Goal: Find specific page/section: Find specific page/section

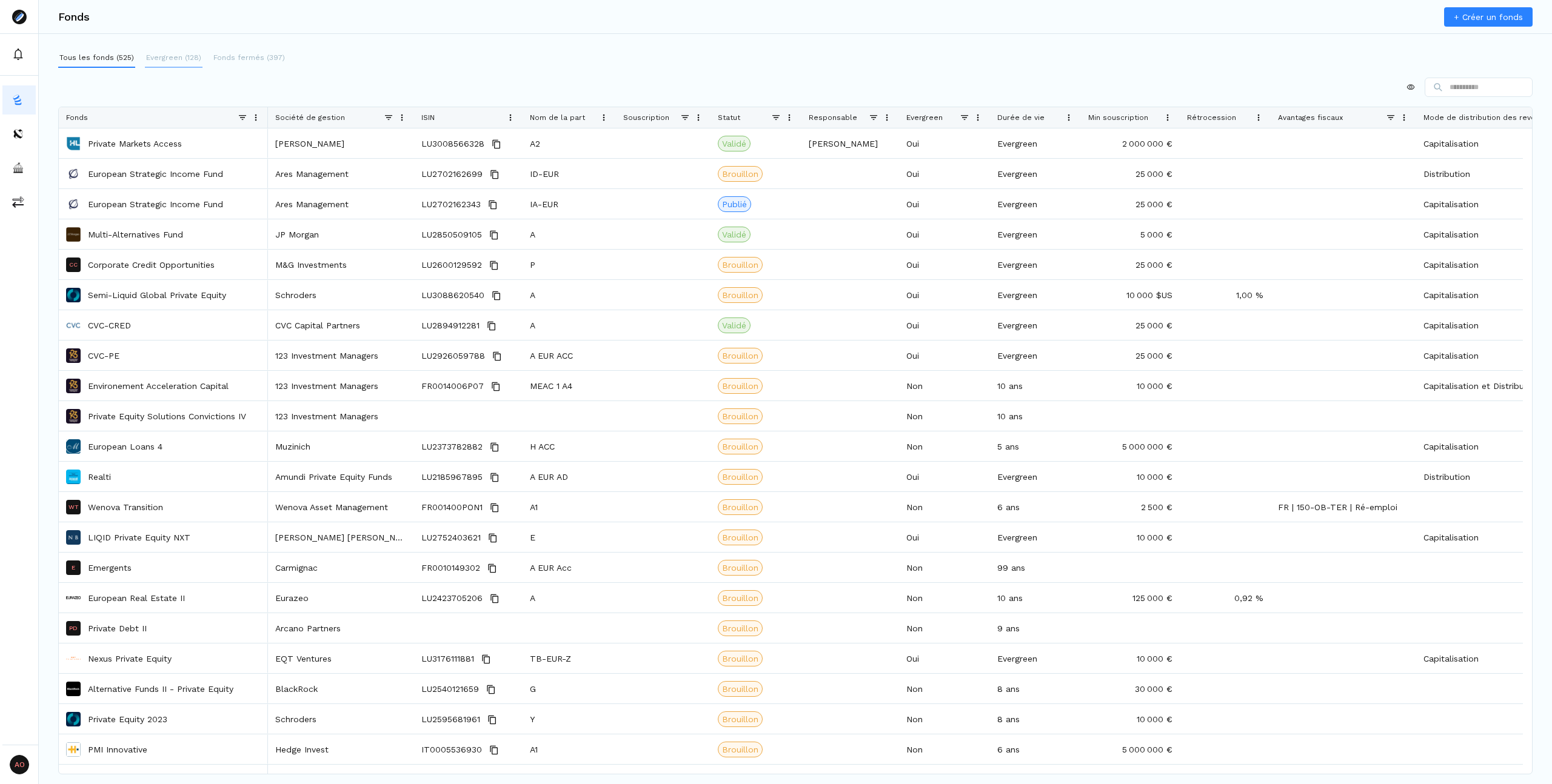
click at [175, 57] on p "Evergreen (128)" at bounding box center [174, 57] width 55 height 11
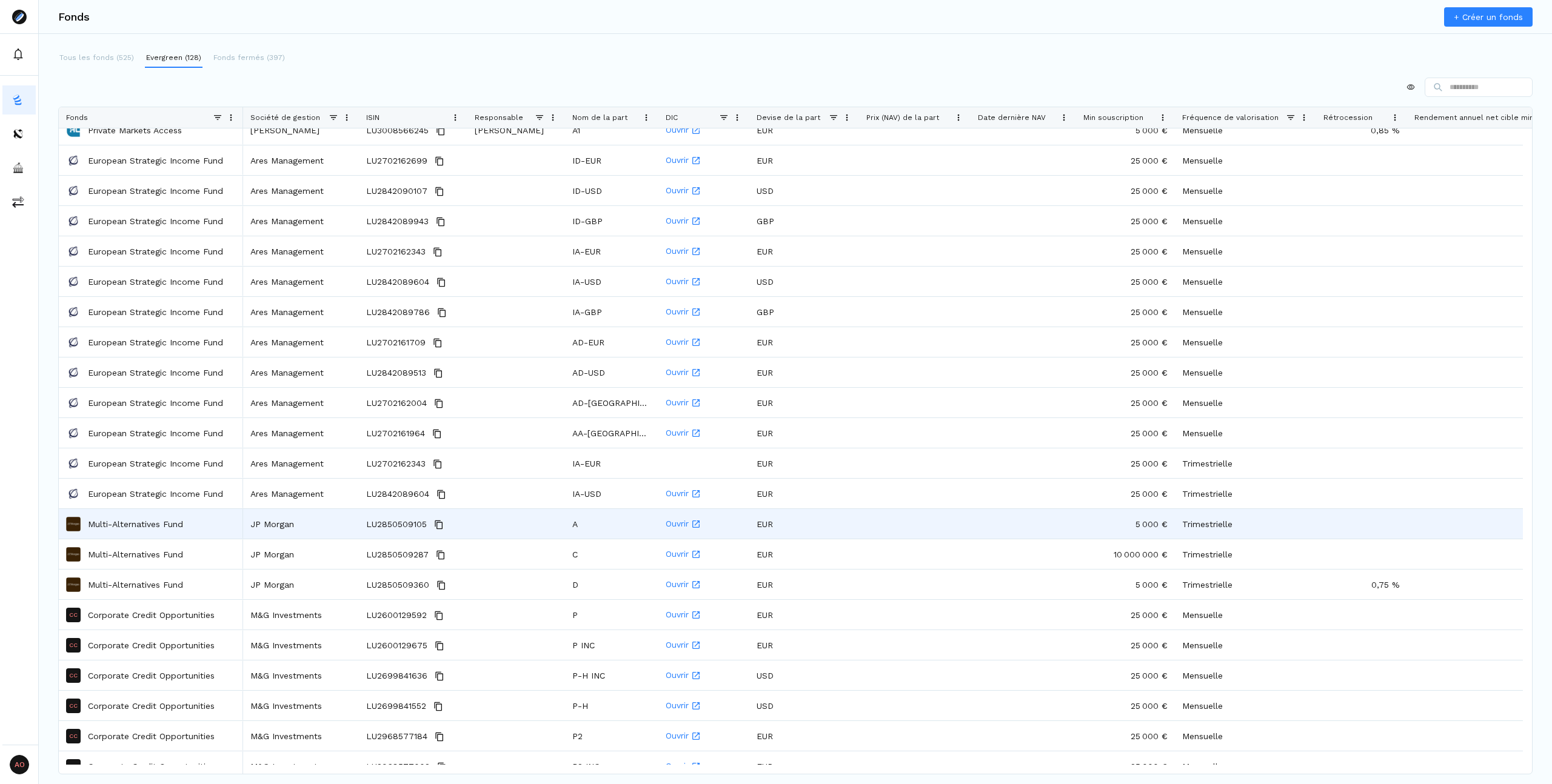
click at [129, 520] on p "Multi-Alternatives Fund" at bounding box center [135, 524] width 95 height 12
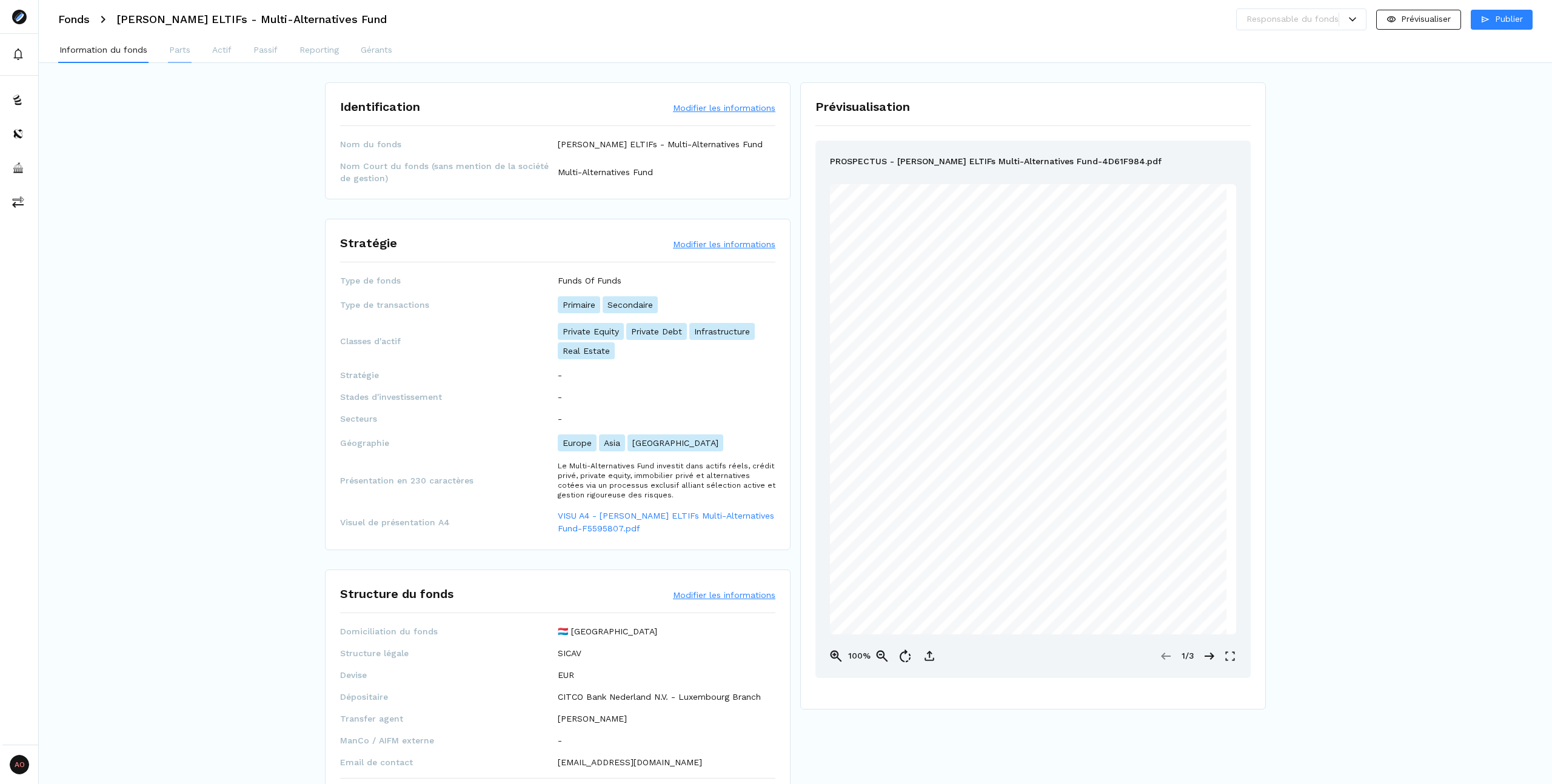
click at [179, 41] on button "Parts" at bounding box center [180, 51] width 24 height 24
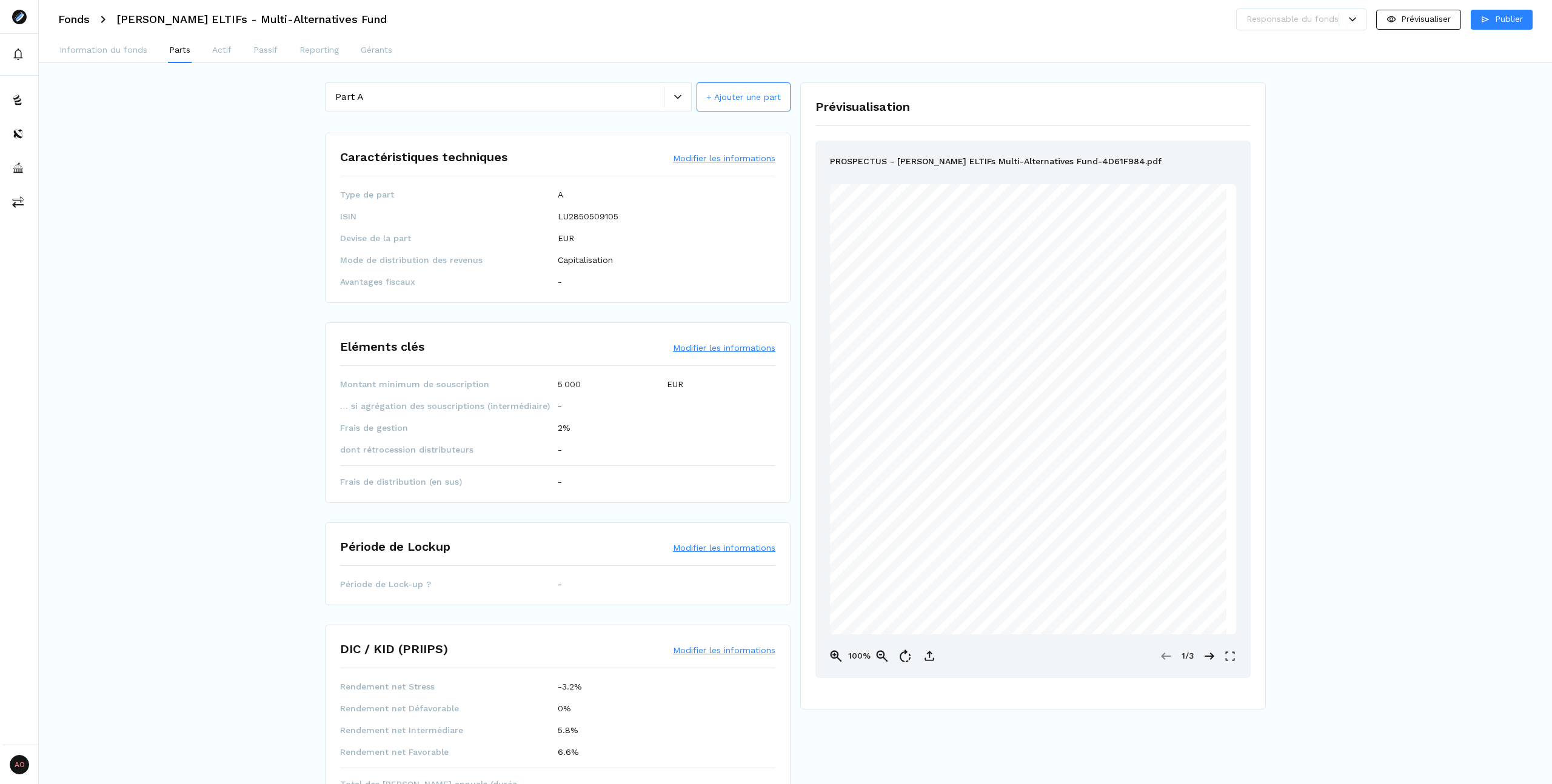
click at [683, 103] on div at bounding box center [677, 97] width 27 height 20
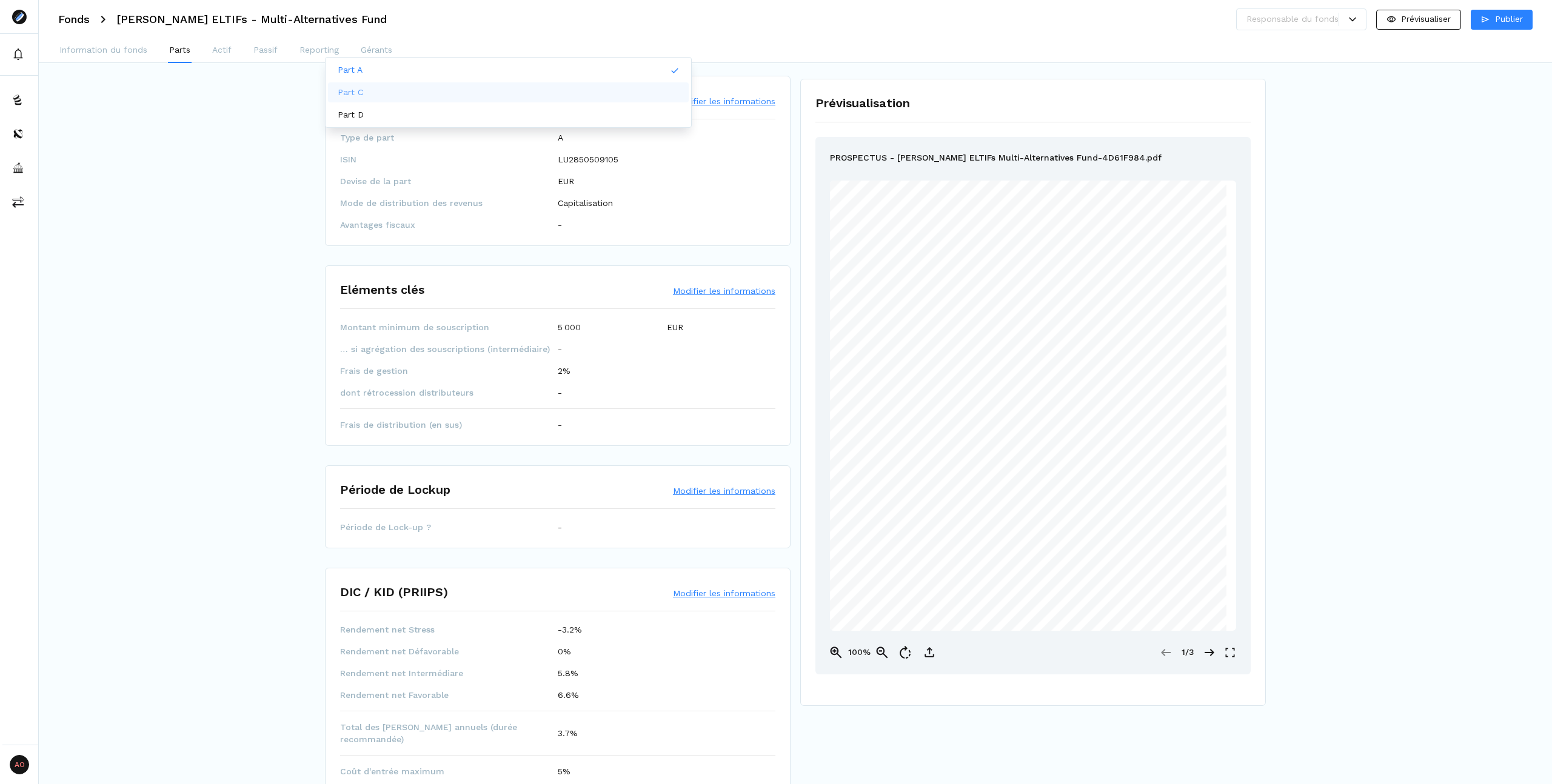
click at [284, 265] on div "Part C, 2 of 3. 3 results available. Use Up and Down to choose options, press E…" at bounding box center [424, 586] width 732 height 1121
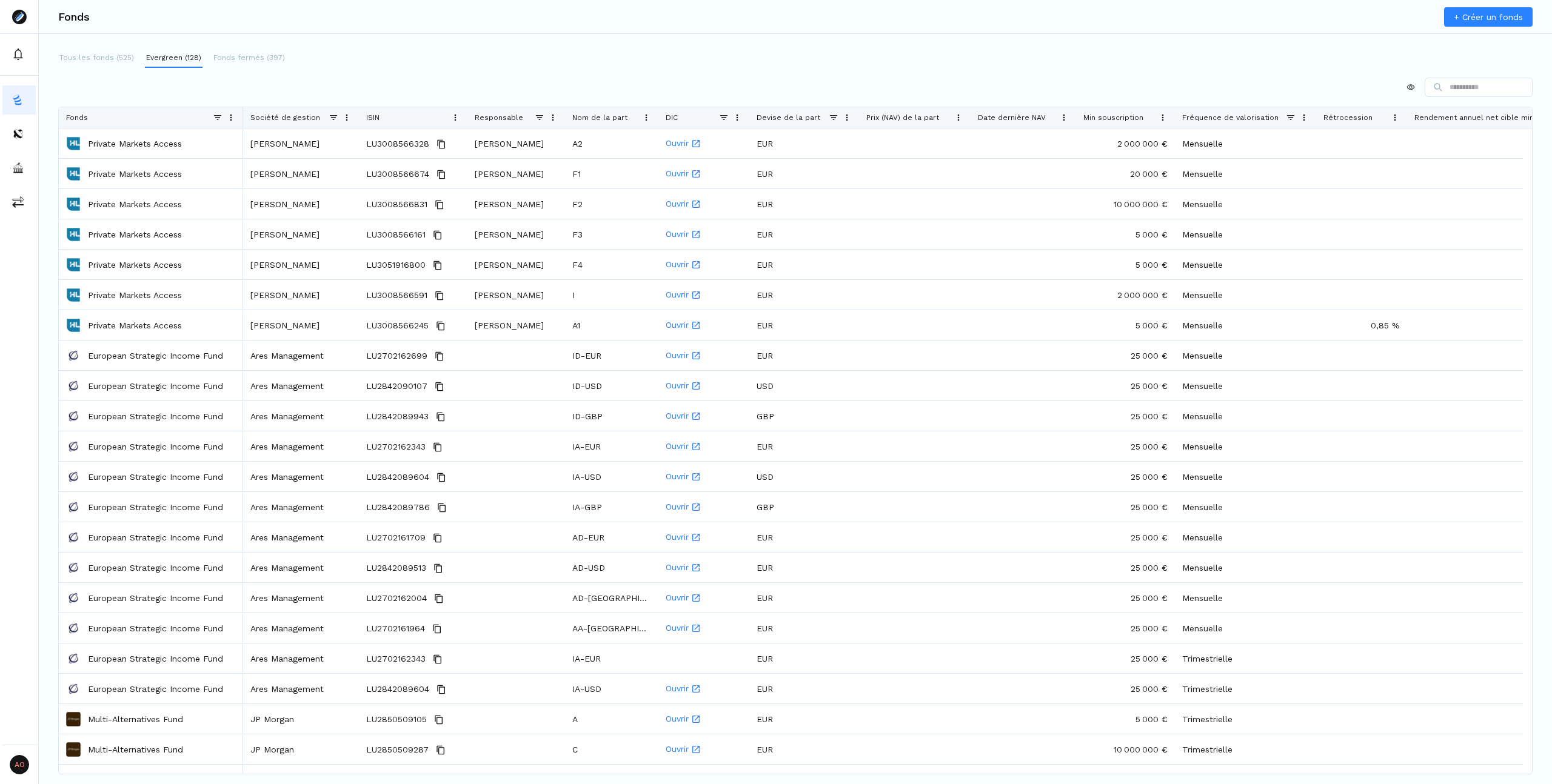
click at [478, 45] on div "Fonds + Créer un fonds Tous les fonds (525) Evergreen (128) Fonds fermés (397) …" at bounding box center [795, 392] width 1513 height 784
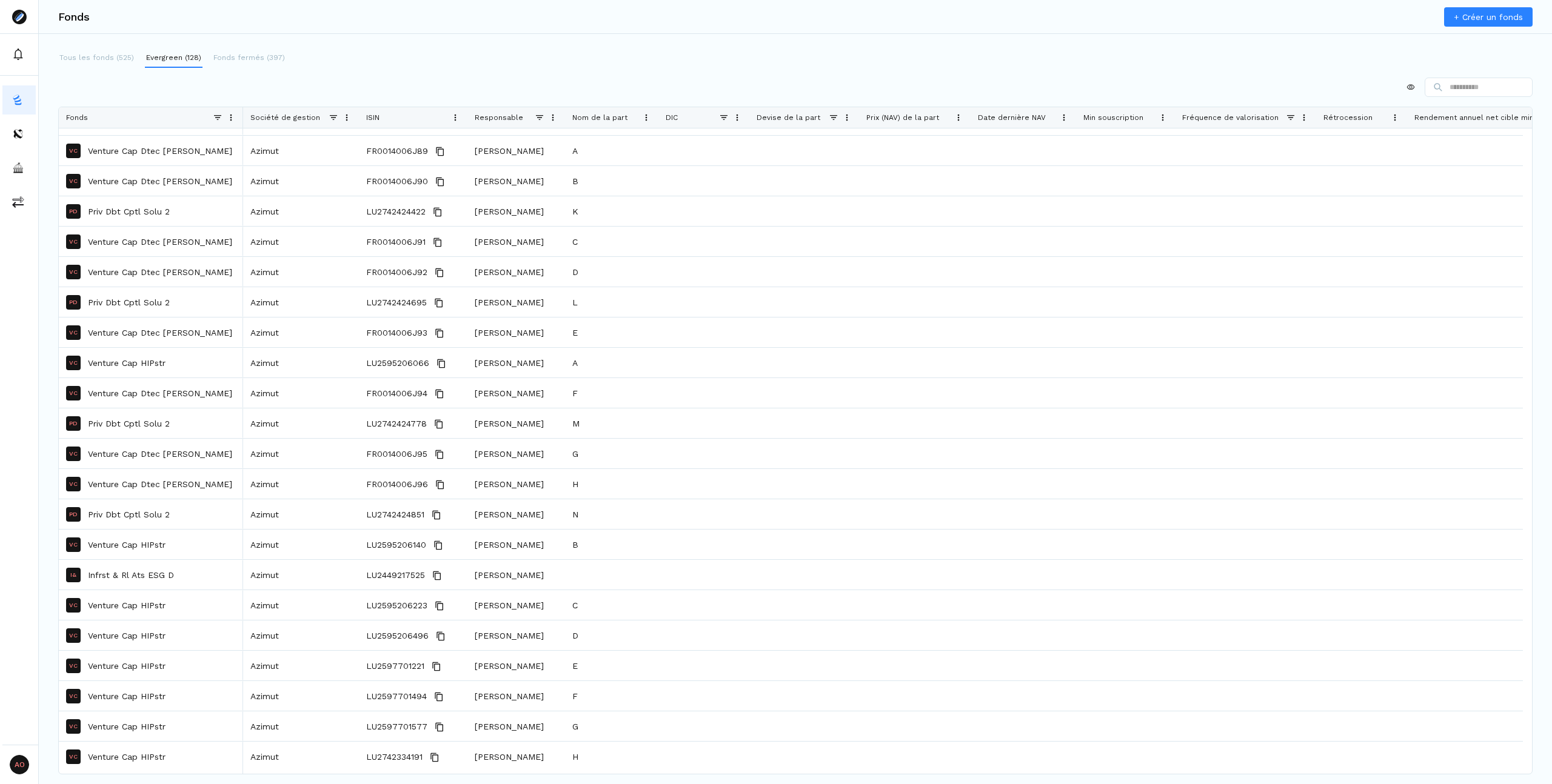
scroll to position [7824, 0]
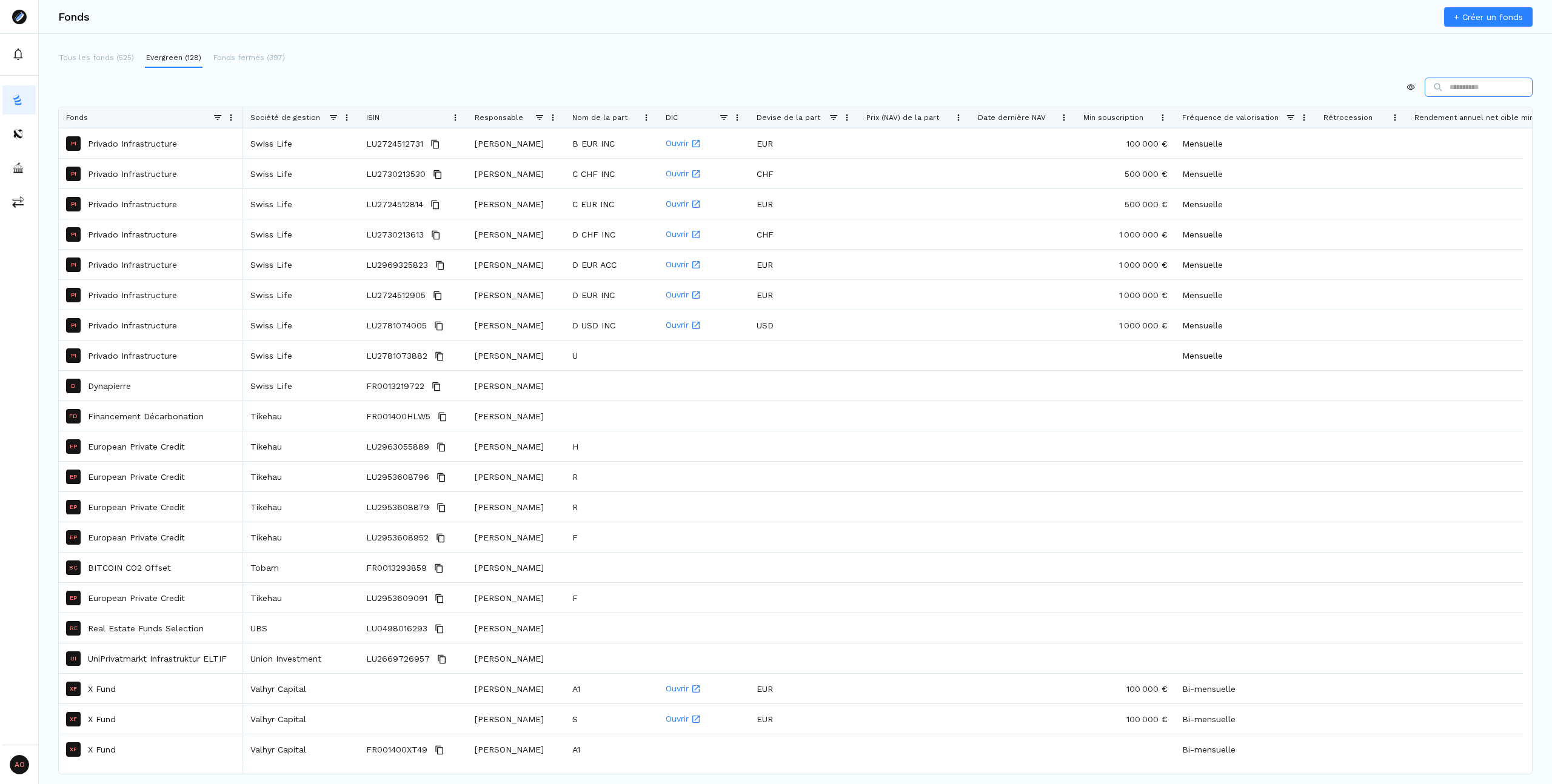
click at [1456, 89] on input at bounding box center [1478, 87] width 108 height 19
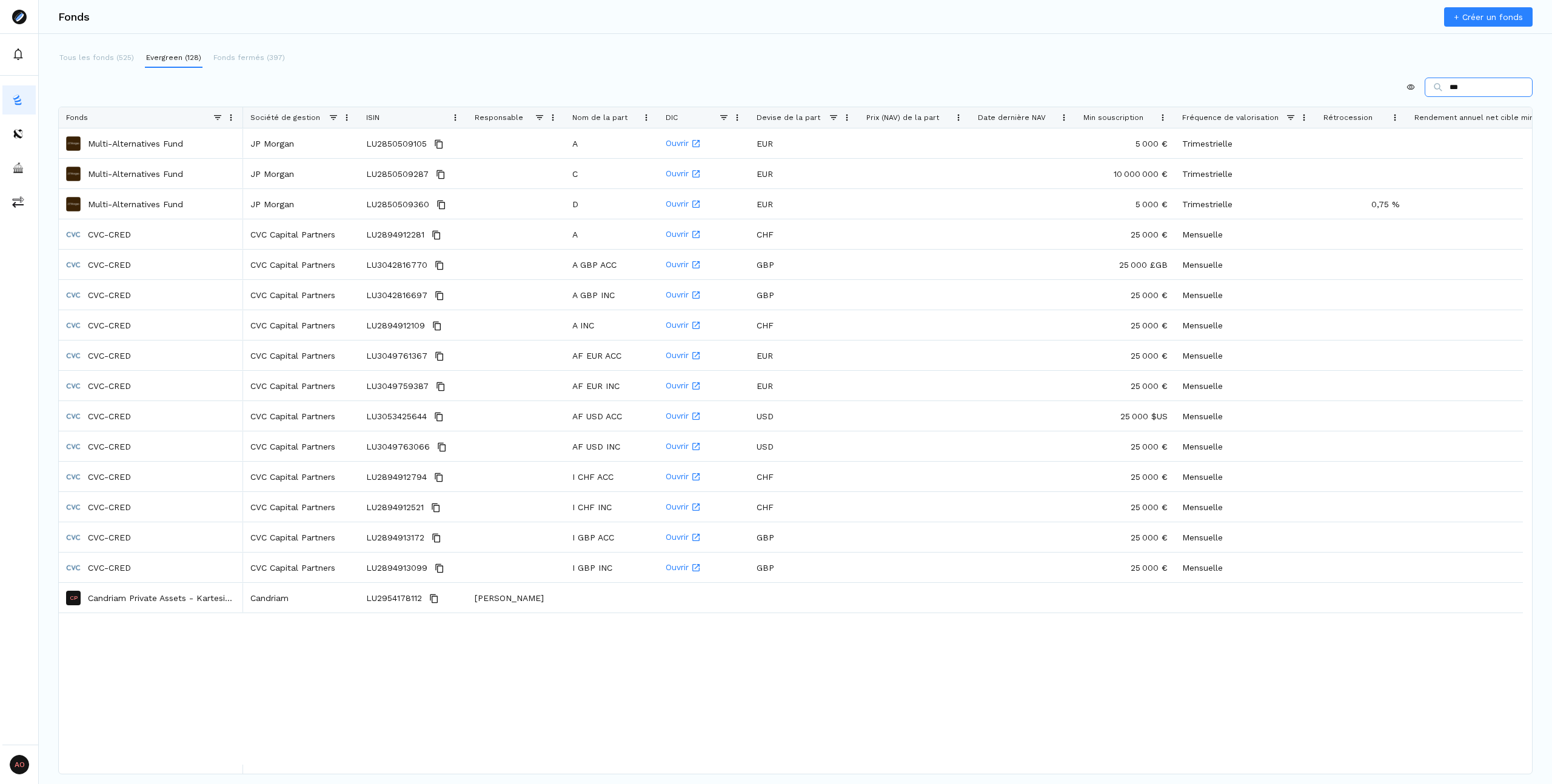
type input "****"
